Goal: Task Accomplishment & Management: Complete application form

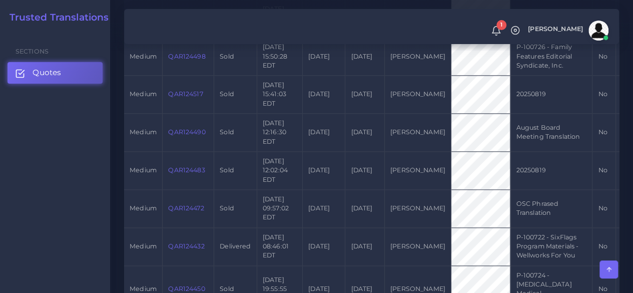
scroll to position [768, 0]
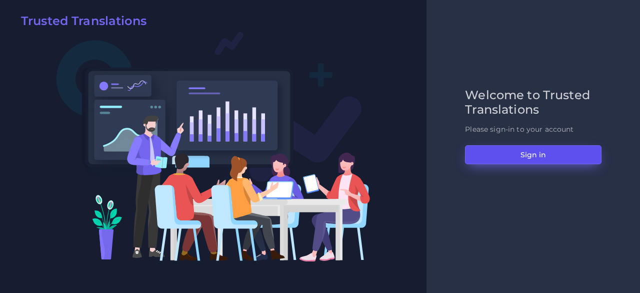
click at [504, 154] on button "Sign in" at bounding box center [533, 154] width 137 height 19
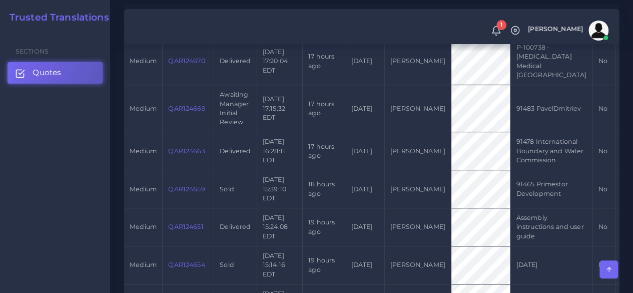
scroll to position [350, 0]
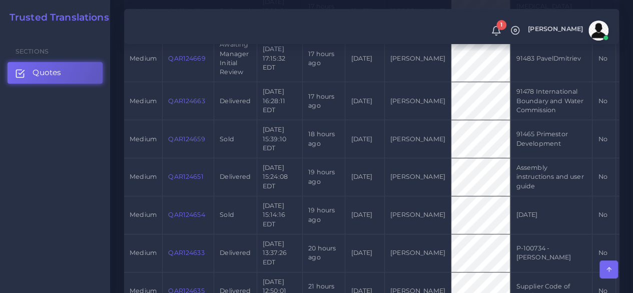
click at [177, 180] on link "QAR124651" at bounding box center [185, 177] width 35 height 8
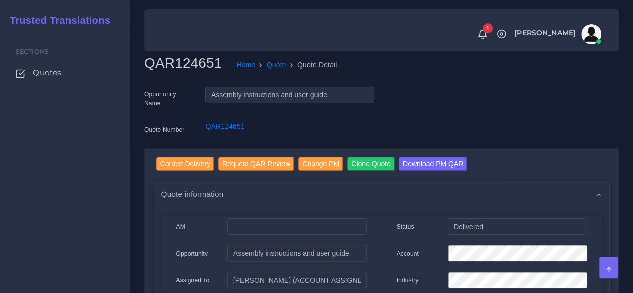
click at [62, 193] on div "Sections Quotes" at bounding box center [65, 162] width 130 height 262
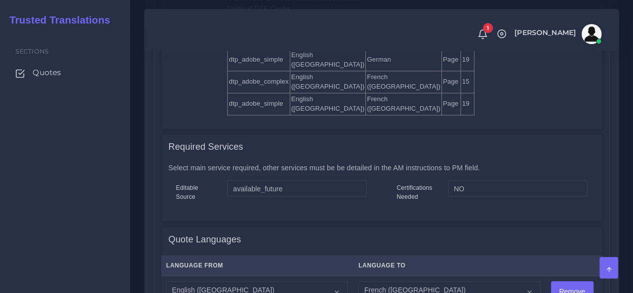
scroll to position [950, 0]
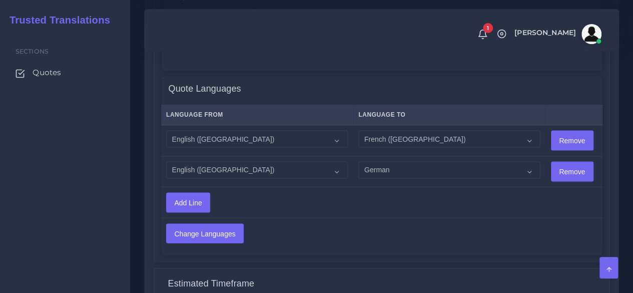
click at [114, 186] on div "Sections Quotes" at bounding box center [65, 162] width 130 height 262
click at [398, 141] on select "Acoli Afar Afrikaans Akan Akateko Albanian American Sign Language (ASL) Amharic…" at bounding box center [449, 139] width 182 height 17
select select "19"
click at [358, 131] on select "Acoli Afar Afrikaans Akan Akateko Albanian American Sign Language (ASL) Amharic…" at bounding box center [449, 139] width 182 height 17
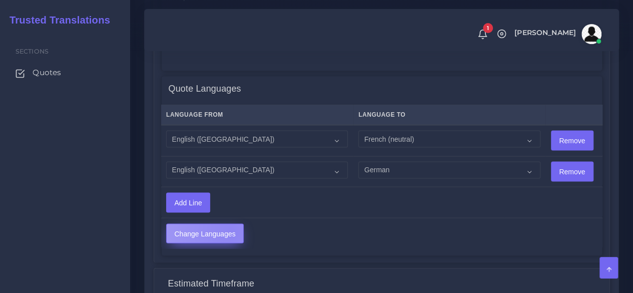
click at [230, 230] on input "Change Languages" at bounding box center [205, 233] width 77 height 19
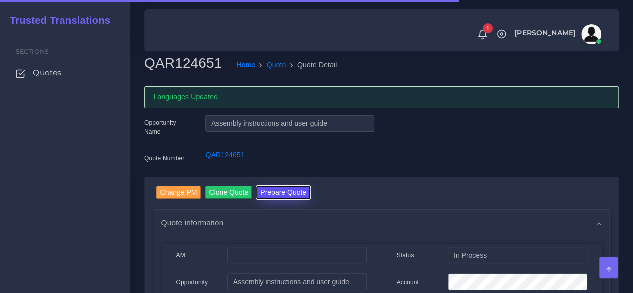
click at [293, 195] on button "Prepare Quote" at bounding box center [283, 193] width 54 height 14
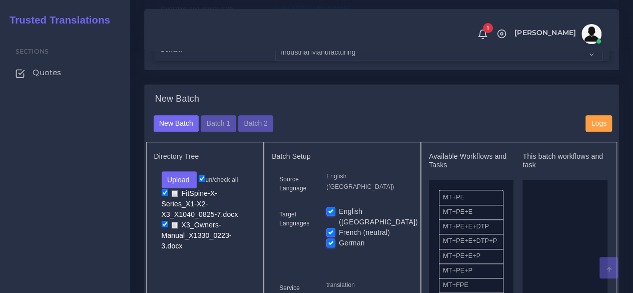
scroll to position [350, 0]
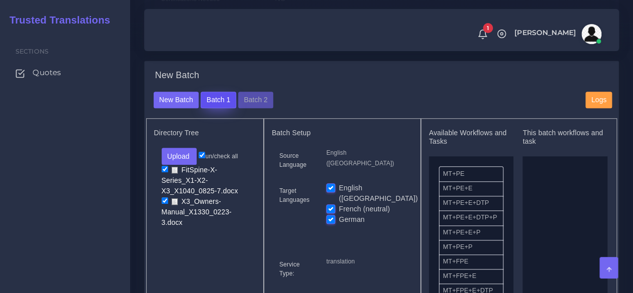
click at [206, 109] on button "Batch 1" at bounding box center [218, 100] width 35 height 17
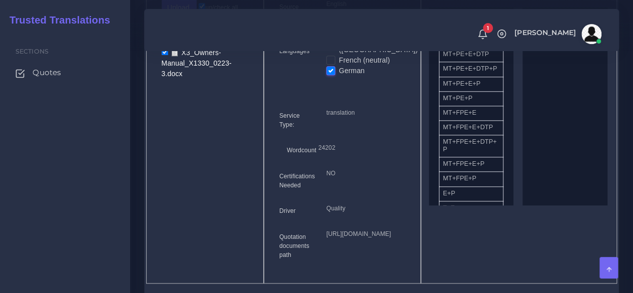
scroll to position [400, 0]
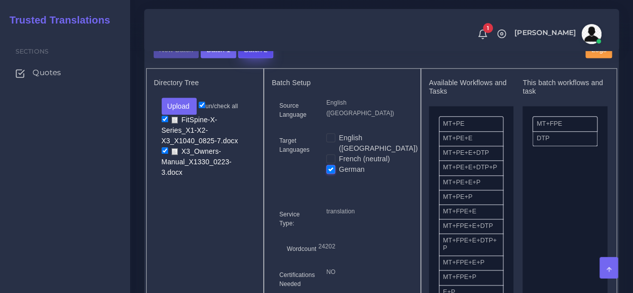
click at [253, 59] on button "Batch 2" at bounding box center [255, 50] width 35 height 17
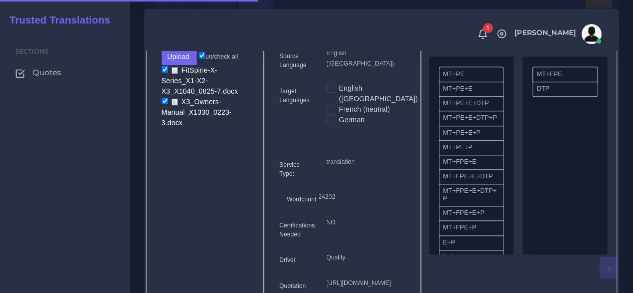
scroll to position [450, 0]
click at [339, 114] on label "French (neutral)" at bounding box center [364, 109] width 51 height 11
click at [331, 113] on input "French (neutral)" at bounding box center [330, 108] width 9 height 9
checkbox input "true"
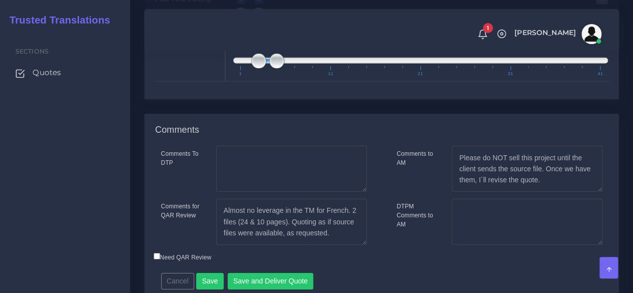
scroll to position [1548, 0]
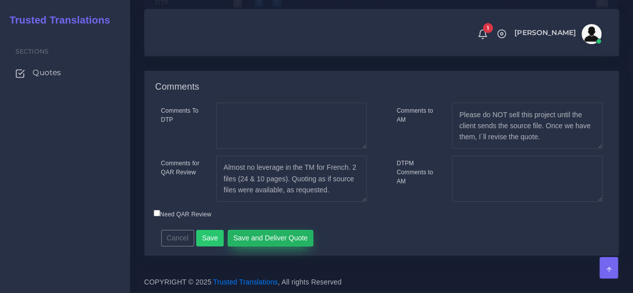
click at [277, 242] on button "Save and Deliver Quote" at bounding box center [271, 238] width 86 height 17
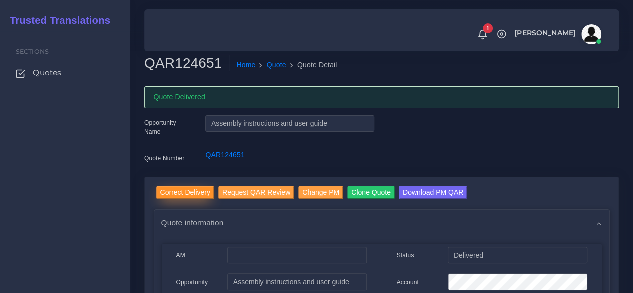
click at [187, 194] on input "Correct Delivery" at bounding box center [185, 193] width 58 height 14
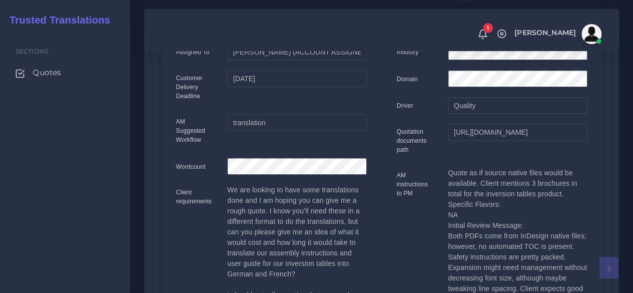
scroll to position [350, 0]
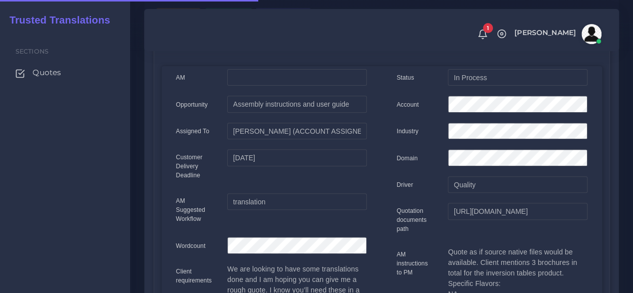
scroll to position [100, 0]
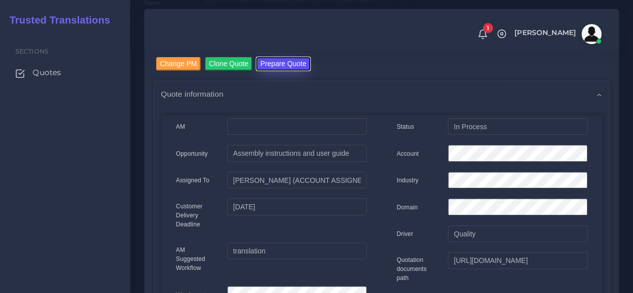
click at [267, 70] on button "Prepare Quote" at bounding box center [283, 64] width 54 height 14
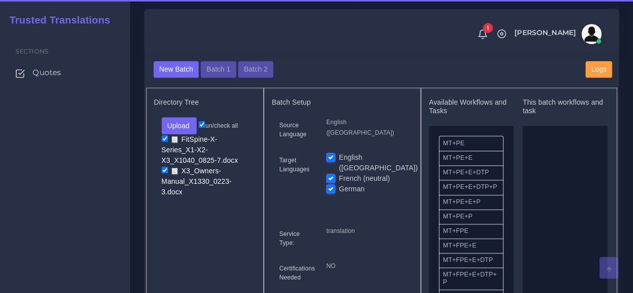
scroll to position [400, 0]
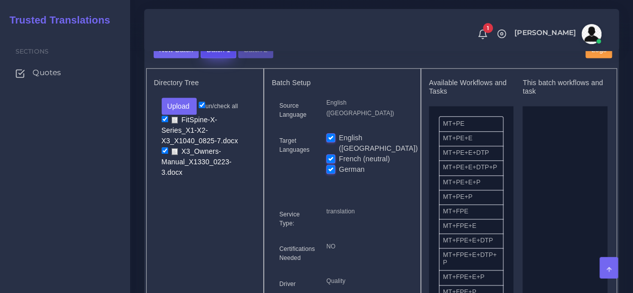
click at [223, 59] on button "Batch 1" at bounding box center [218, 50] width 35 height 17
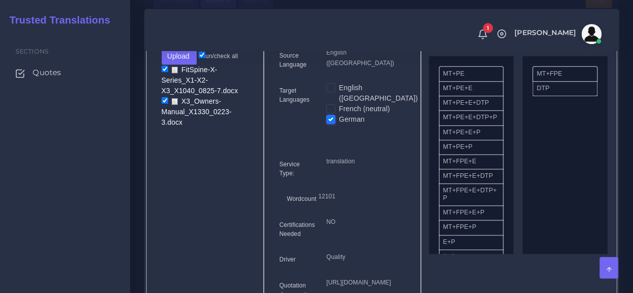
scroll to position [350, 0]
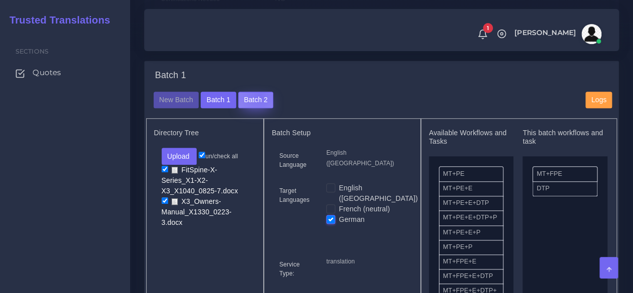
click at [257, 109] on button "Batch 2" at bounding box center [255, 100] width 35 height 17
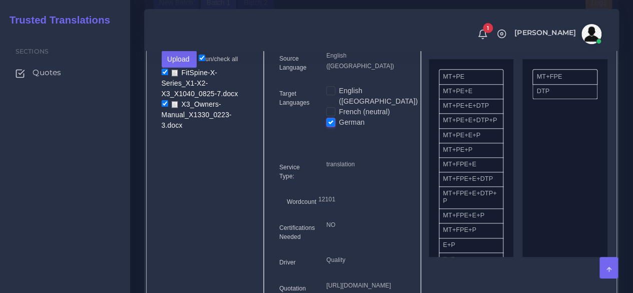
scroll to position [500, 0]
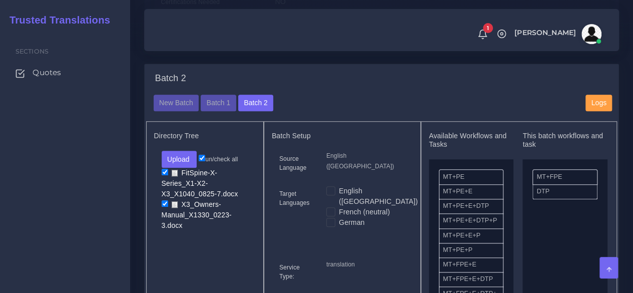
scroll to position [400, 0]
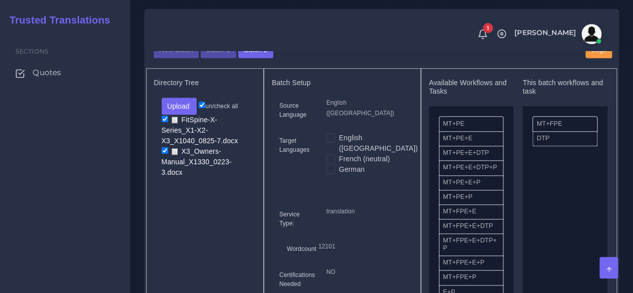
click at [339, 164] on label "French (neutral)" at bounding box center [364, 159] width 51 height 11
click at [328, 163] on input "French (neutral)" at bounding box center [330, 158] width 9 height 9
checkbox input "true"
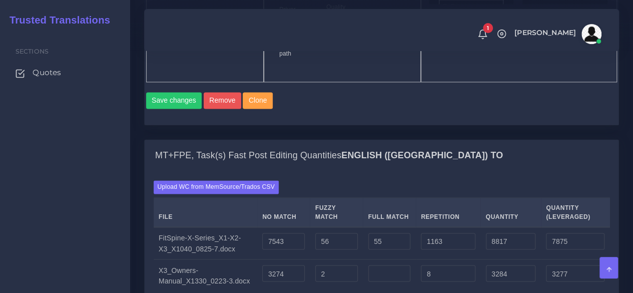
scroll to position [700, 0]
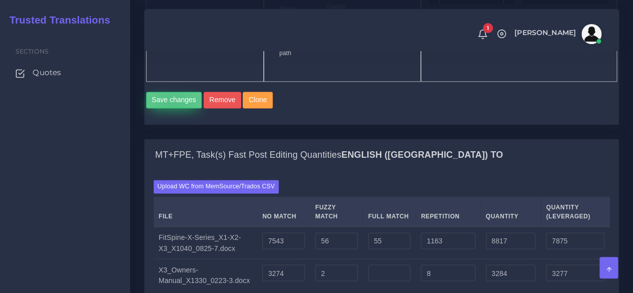
click at [173, 109] on button "Save changes" at bounding box center [174, 100] width 56 height 17
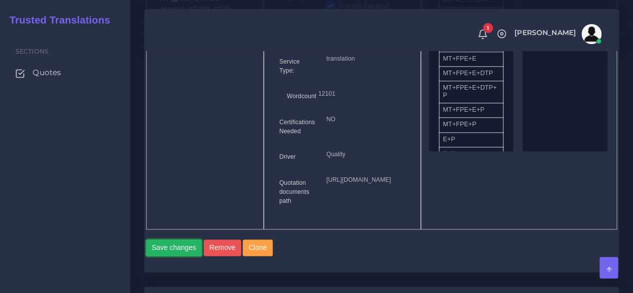
scroll to position [550, 0]
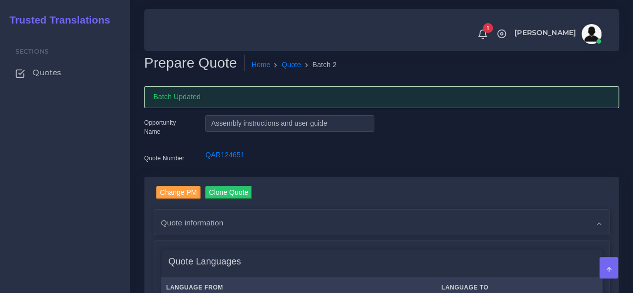
drag, startPoint x: 133, startPoint y: 226, endPoint x: 170, endPoint y: 216, distance: 38.3
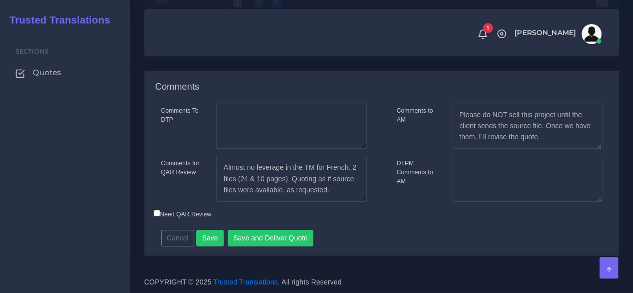
scroll to position [1576, 0]
click at [205, 234] on button "Save" at bounding box center [210, 238] width 28 height 17
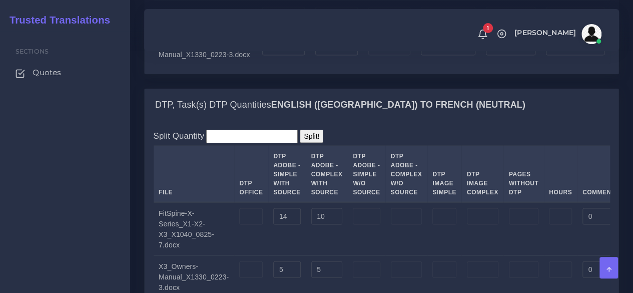
scroll to position [825, 0]
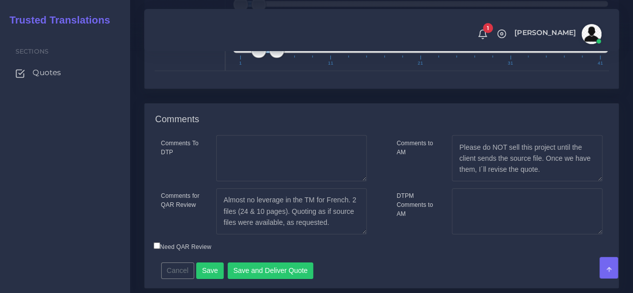
scroll to position [1551, 0]
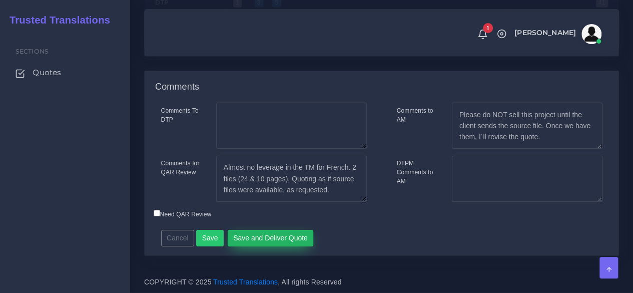
click at [299, 247] on button "Save and Deliver Quote" at bounding box center [271, 238] width 86 height 17
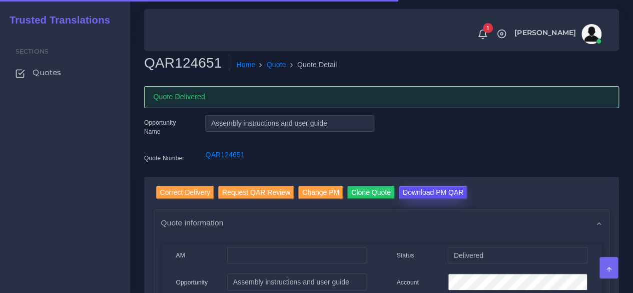
click at [421, 196] on input "Download PM QAR" at bounding box center [433, 193] width 69 height 14
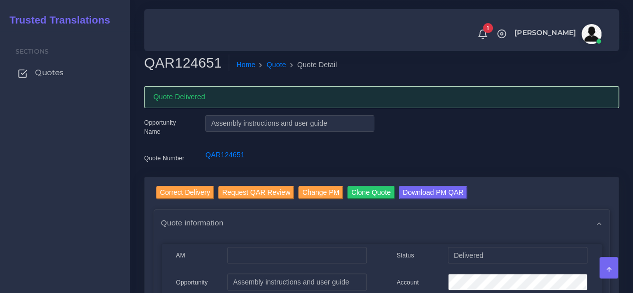
click at [61, 72] on span "Quotes" at bounding box center [49, 72] width 29 height 11
